Goal: Check status: Check status

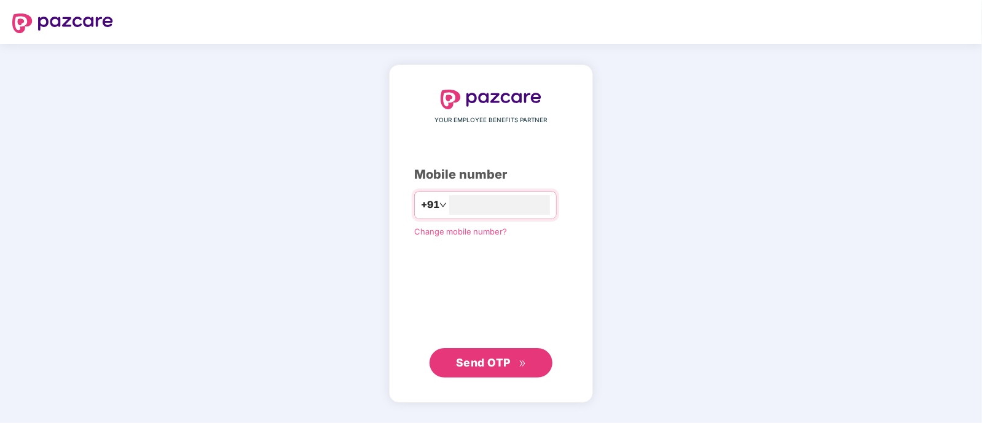
type input "**********"
click at [517, 364] on span "Send OTP" at bounding box center [491, 362] width 71 height 17
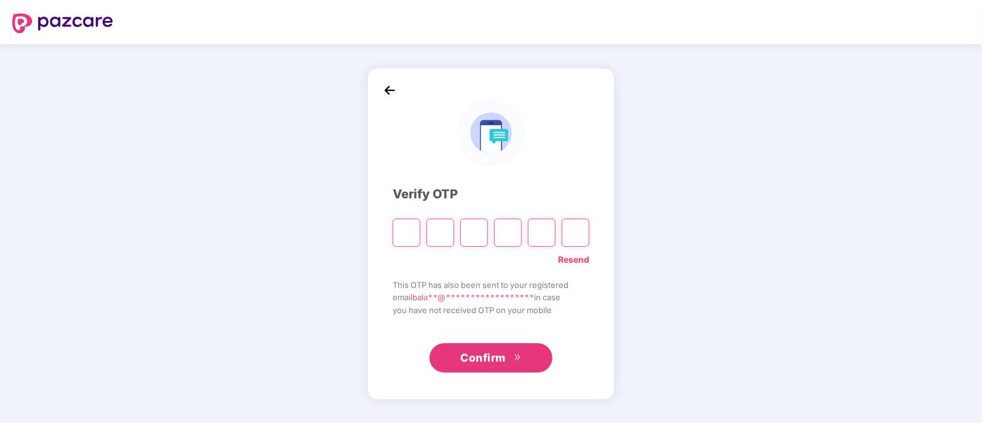
type input "*"
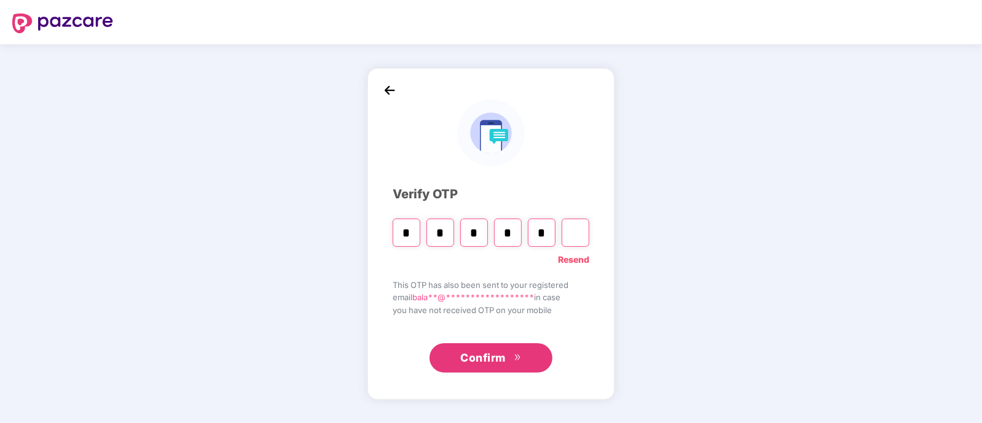
type input "*"
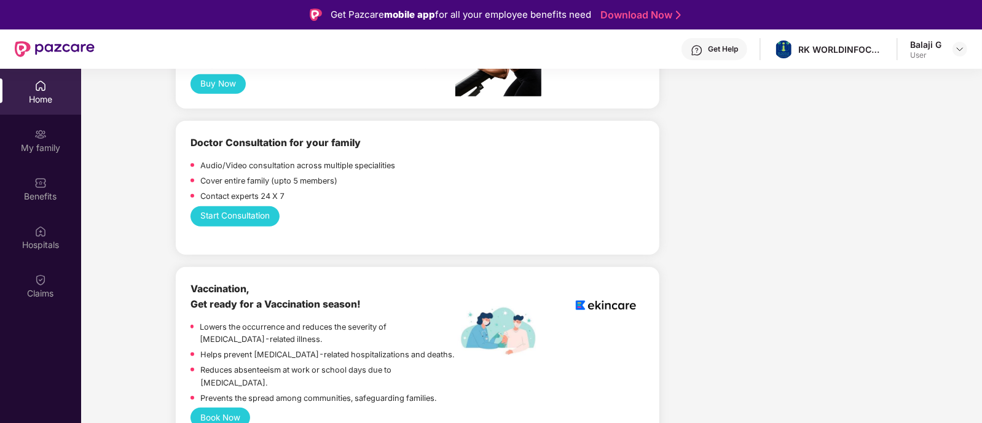
scroll to position [598, 0]
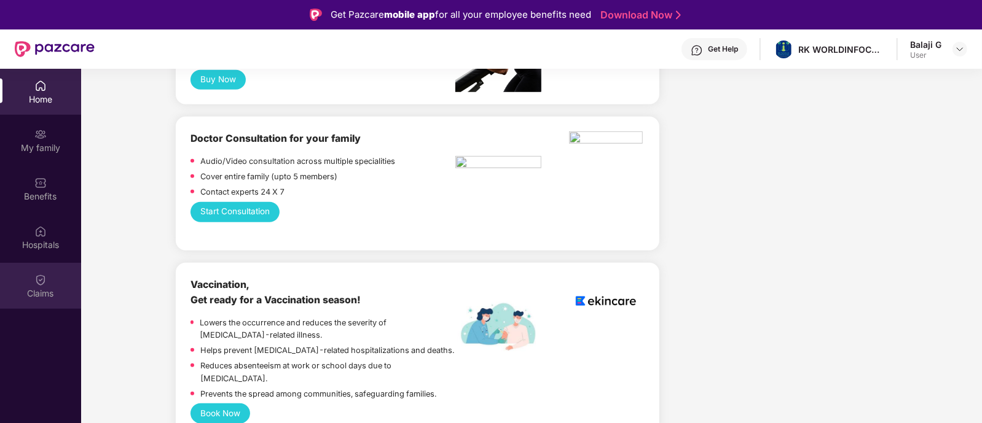
click at [40, 289] on div "Claims" at bounding box center [40, 294] width 81 height 12
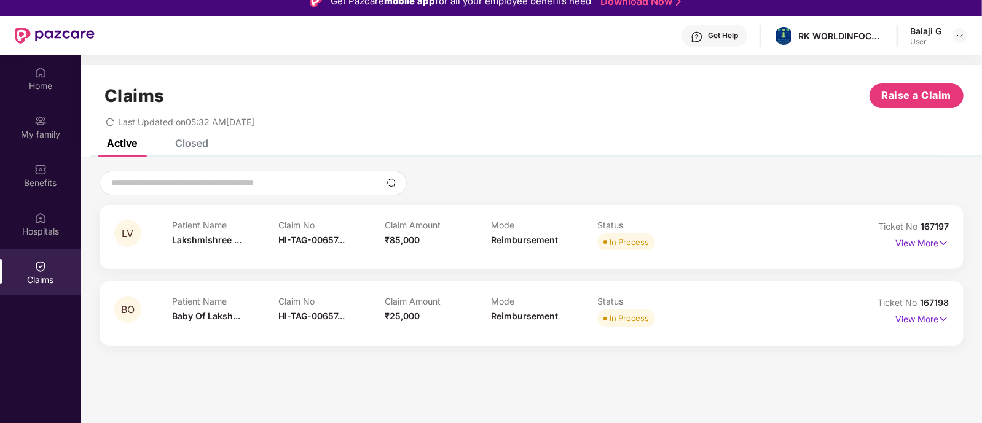
scroll to position [28, 0]
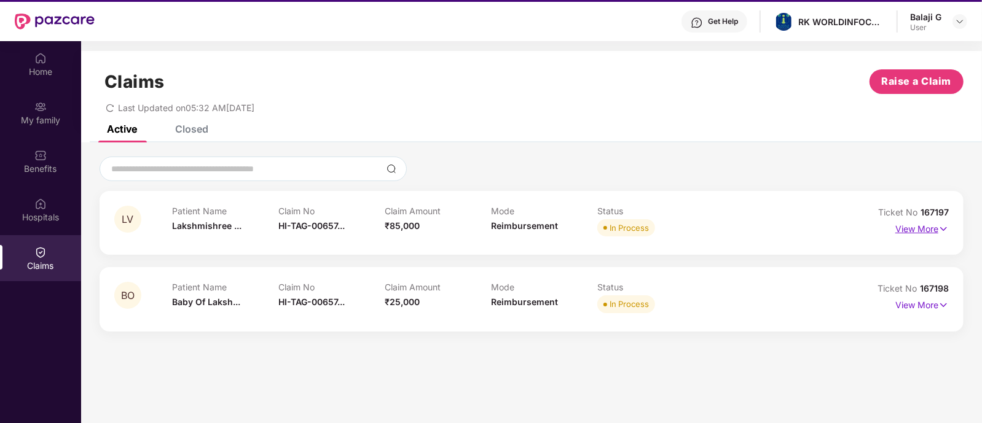
click at [919, 235] on p "View More" at bounding box center [921, 227] width 53 height 17
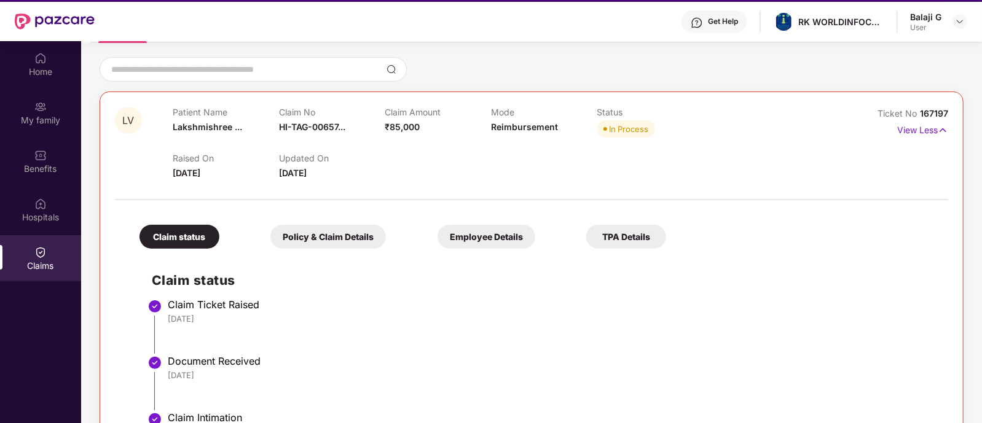
scroll to position [99, 0]
click at [908, 129] on p "View Less" at bounding box center [922, 129] width 51 height 17
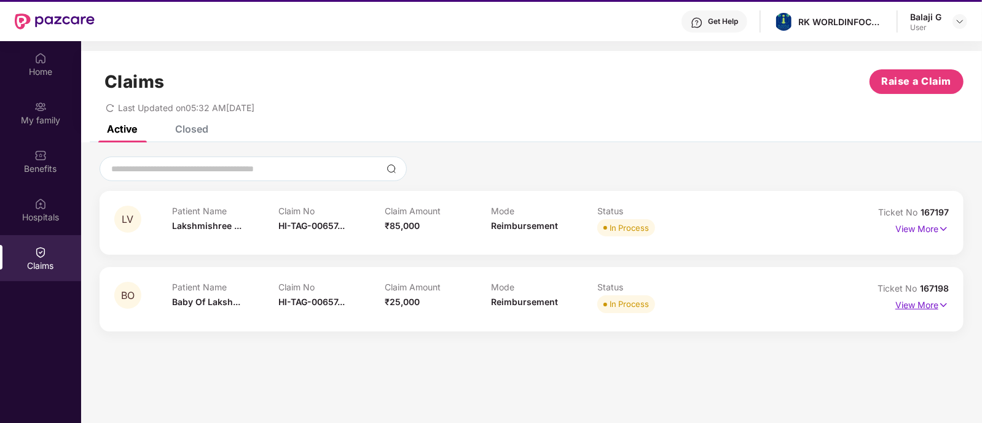
click at [930, 305] on p "View More" at bounding box center [921, 304] width 53 height 17
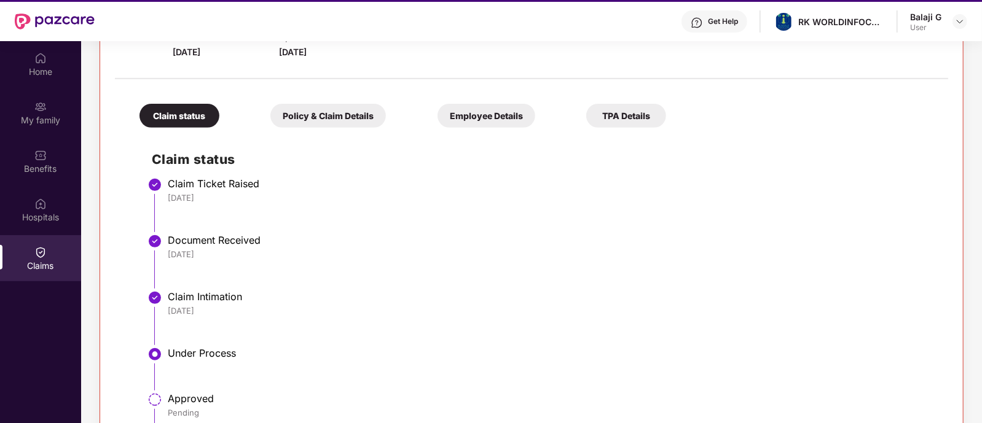
scroll to position [342, 0]
